Goal: Transaction & Acquisition: Purchase product/service

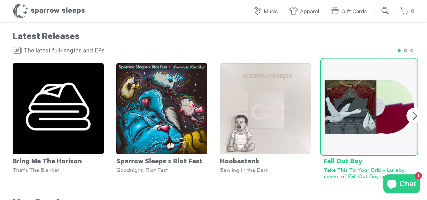
scroll to position [411, 0]
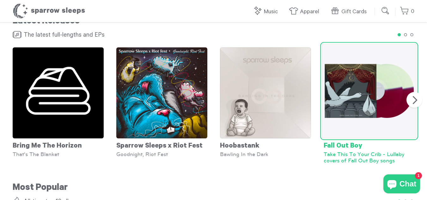
click at [370, 113] on img at bounding box center [369, 91] width 95 height 95
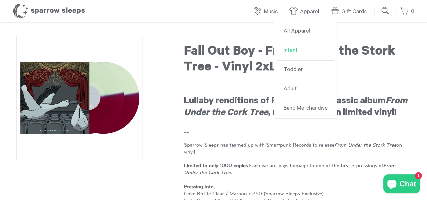
click at [294, 50] on link "Infant" at bounding box center [305, 50] width 57 height 19
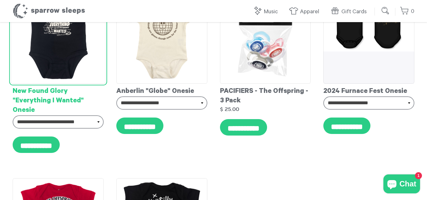
scroll to position [379, 0]
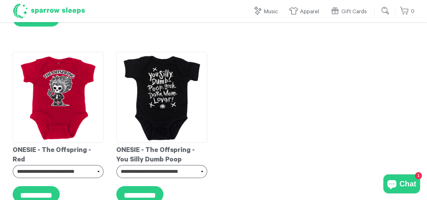
click at [49, 16] on h1 "Sparrow Sleeps" at bounding box center [49, 11] width 73 height 16
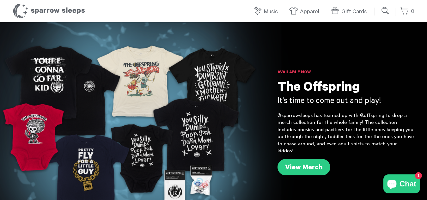
click at [381, 9] on input "submit" at bounding box center [385, 10] width 13 height 13
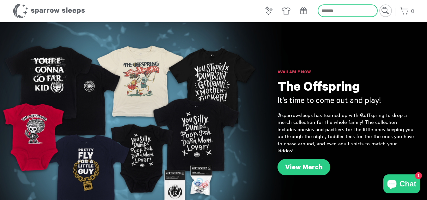
click at [370, 9] on input "search" at bounding box center [347, 10] width 60 height 13
type input "**********"
click at [379, 4] on input "submit" at bounding box center [385, 10] width 13 height 13
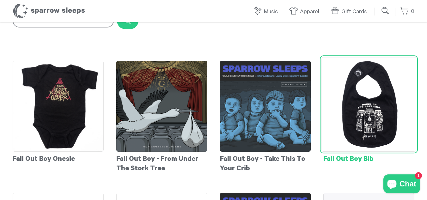
scroll to position [63, 0]
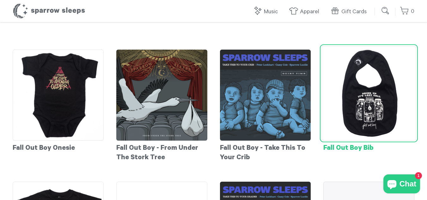
click at [369, 115] on img at bounding box center [368, 93] width 94 height 94
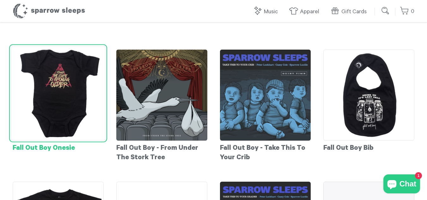
click at [68, 87] on img at bounding box center [58, 93] width 94 height 94
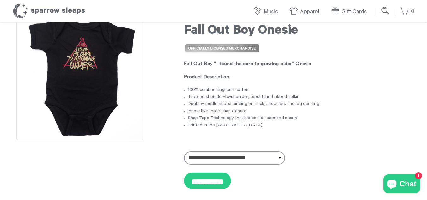
scroll to position [32, 0]
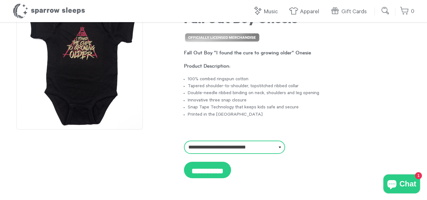
click at [225, 153] on select "**********" at bounding box center [234, 147] width 101 height 13
click at [227, 148] on select "**********" at bounding box center [234, 147] width 101 height 13
click at [236, 119] on div "Fall Out Boy "I found the cure to growing older" Onesie Product Description: 10…" at bounding box center [297, 85] width 227 height 105
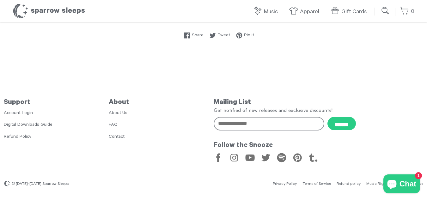
scroll to position [10, 0]
